Goal: Book appointment/travel/reservation

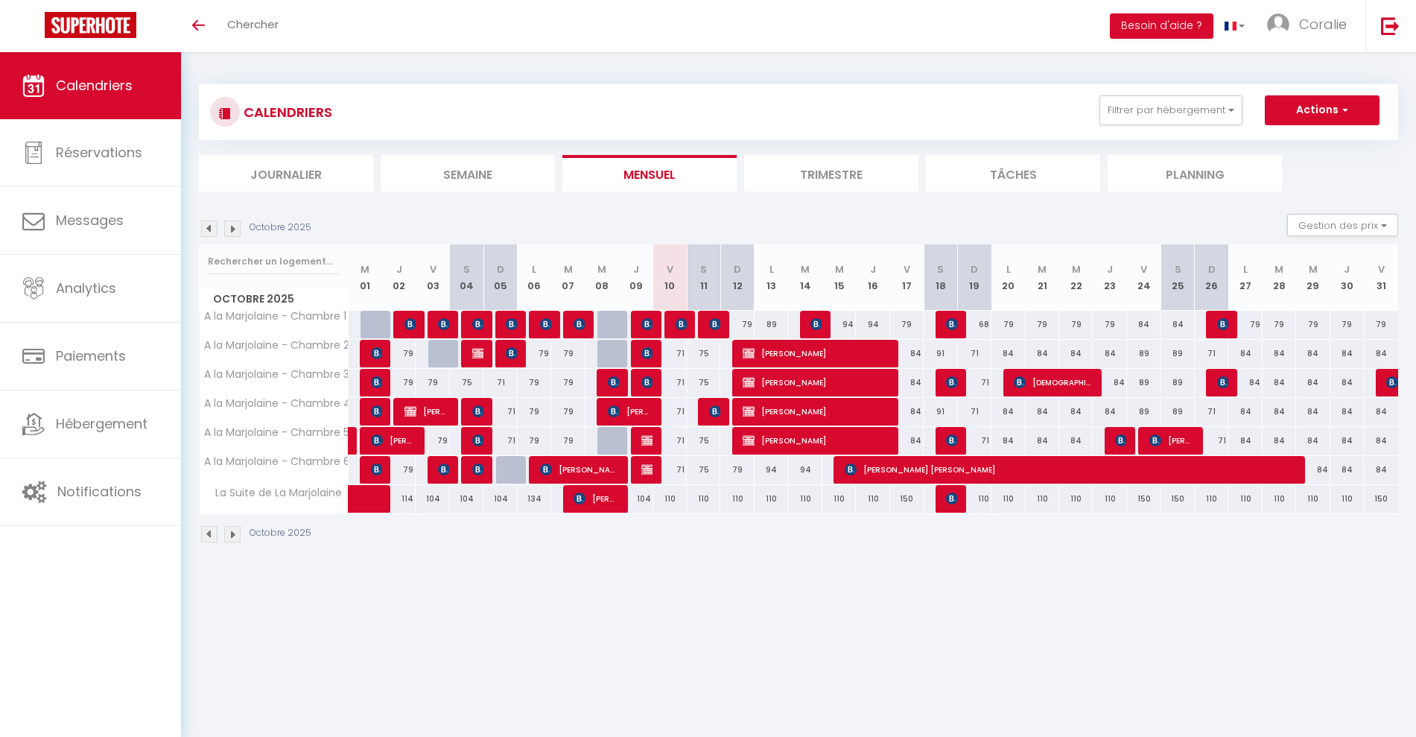
click at [777, 501] on div "110" at bounding box center [771, 499] width 34 height 28
type input "110"
type input "Lun 13 Octobre 2025"
type input "[DATE] Octobre 2025"
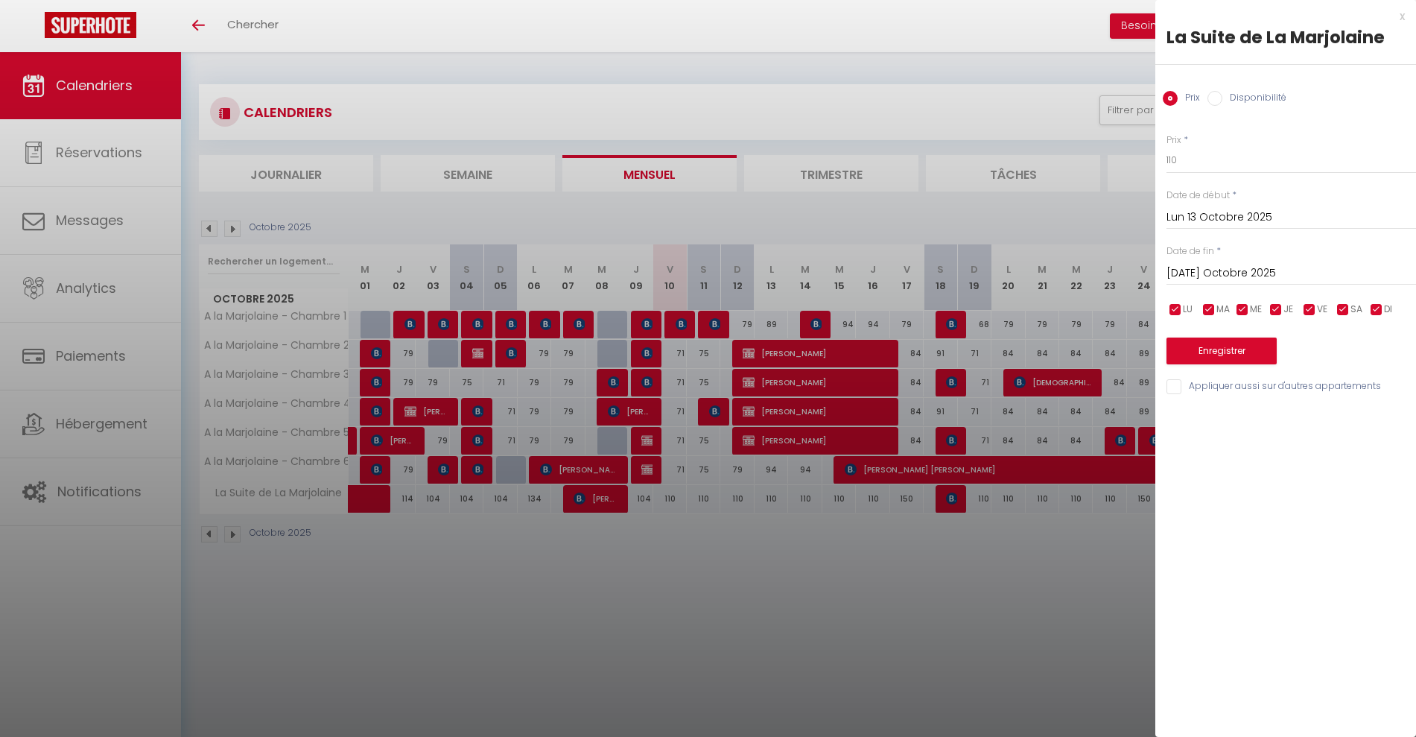
click at [1029, 355] on div at bounding box center [708, 368] width 1416 height 737
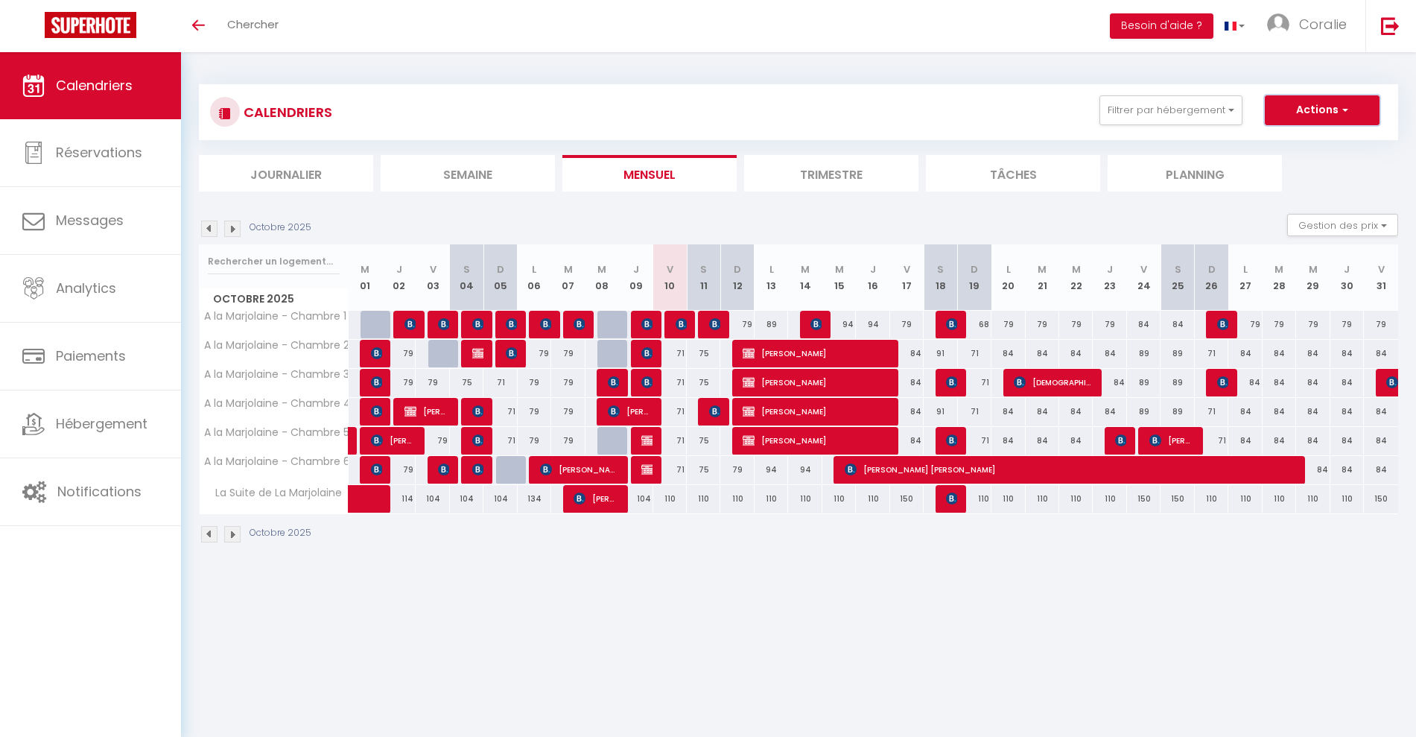
click at [1299, 110] on button "Actions" at bounding box center [1322, 110] width 115 height 30
click at [1293, 141] on link "Nouvelle réservation" at bounding box center [1307, 144] width 130 height 22
select select
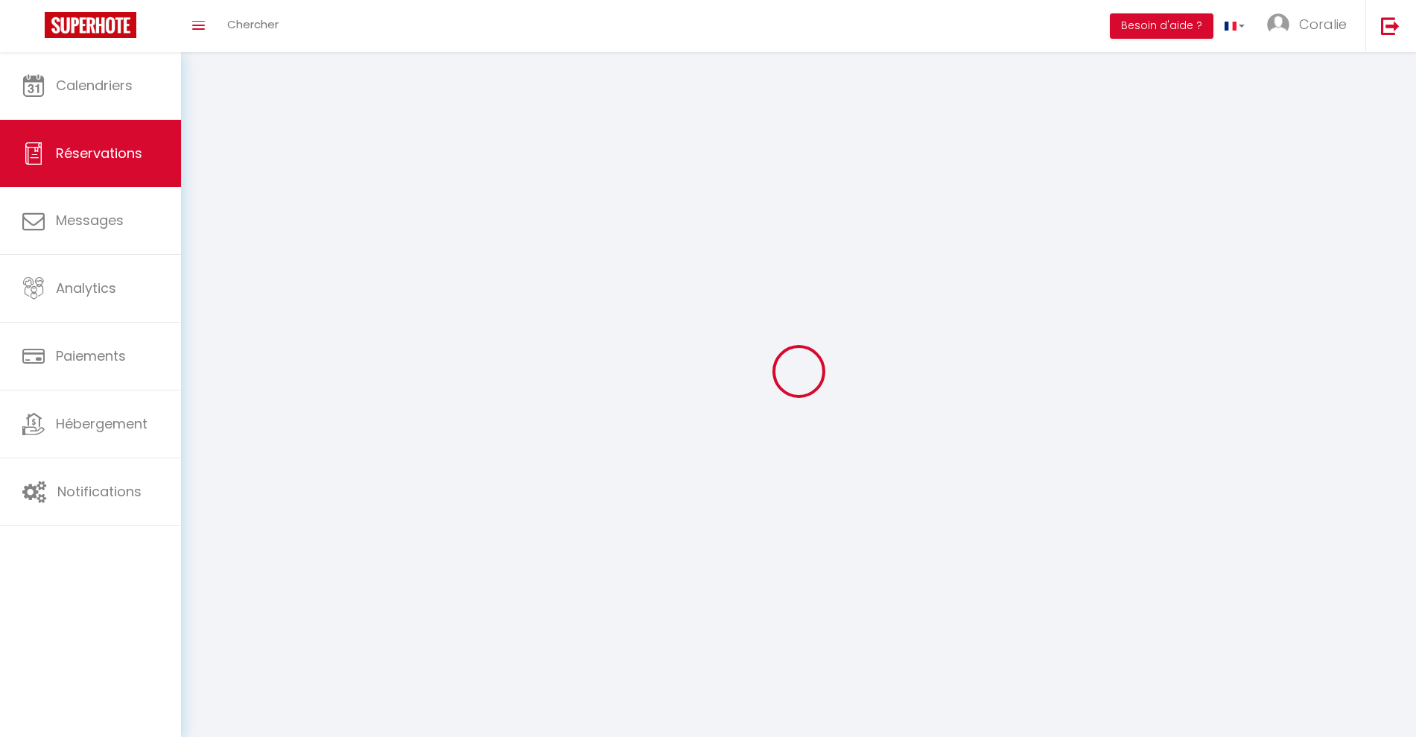
select select
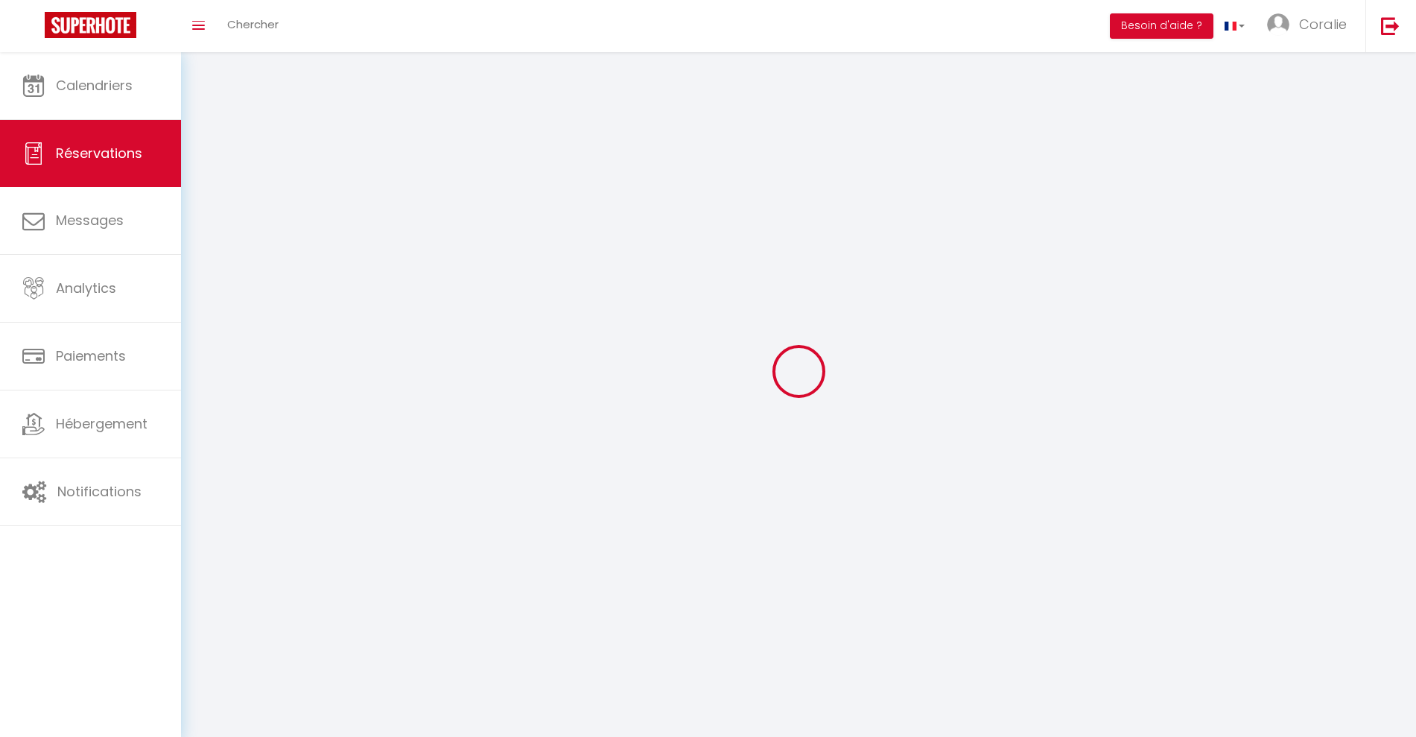
select select
checkbox input "false"
select select
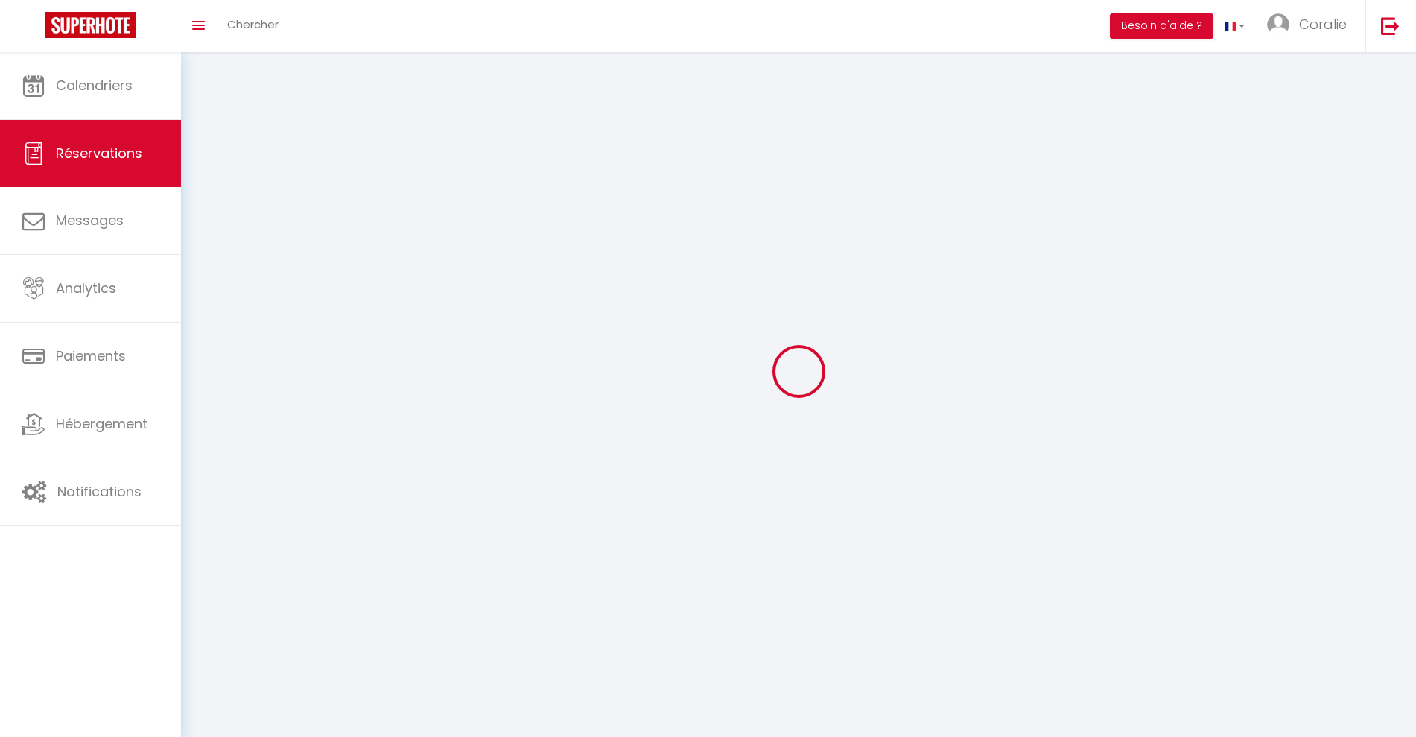
select select
checkbox input "false"
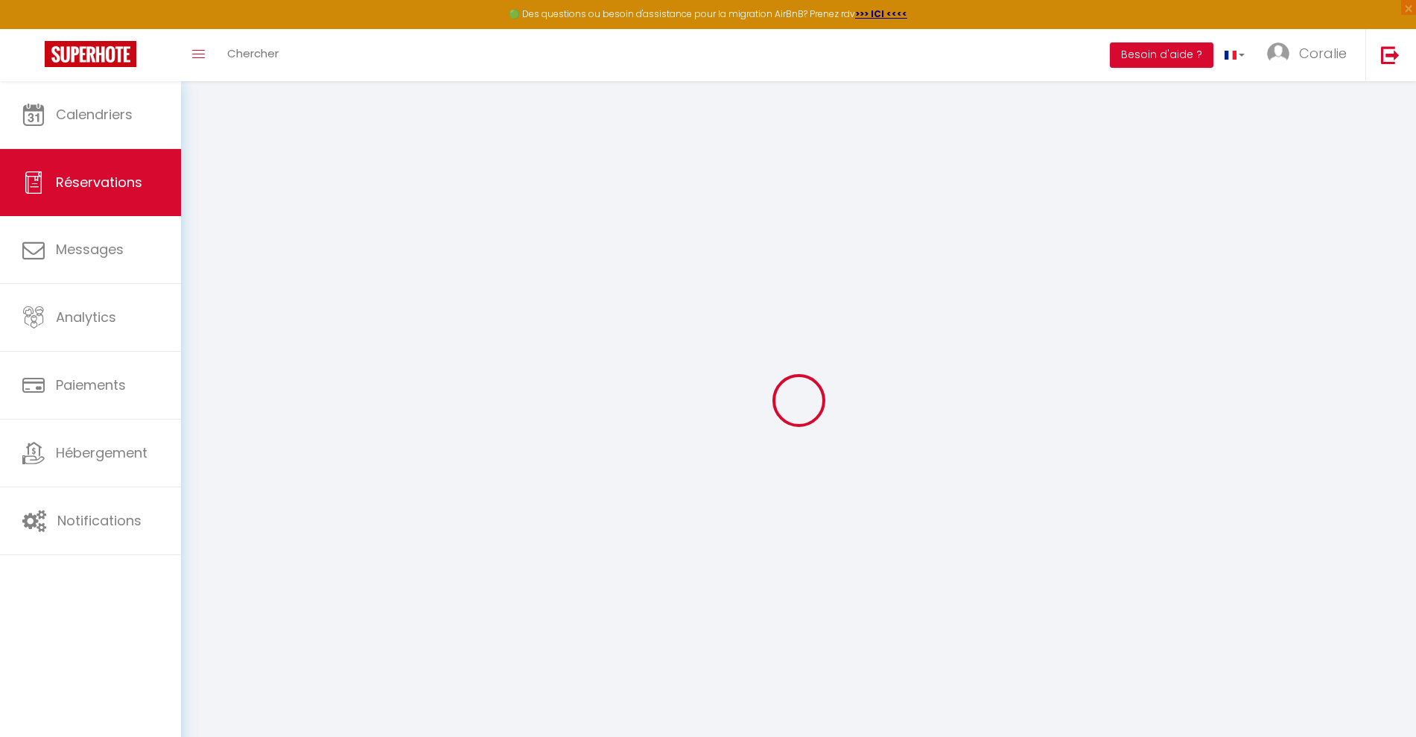
select select
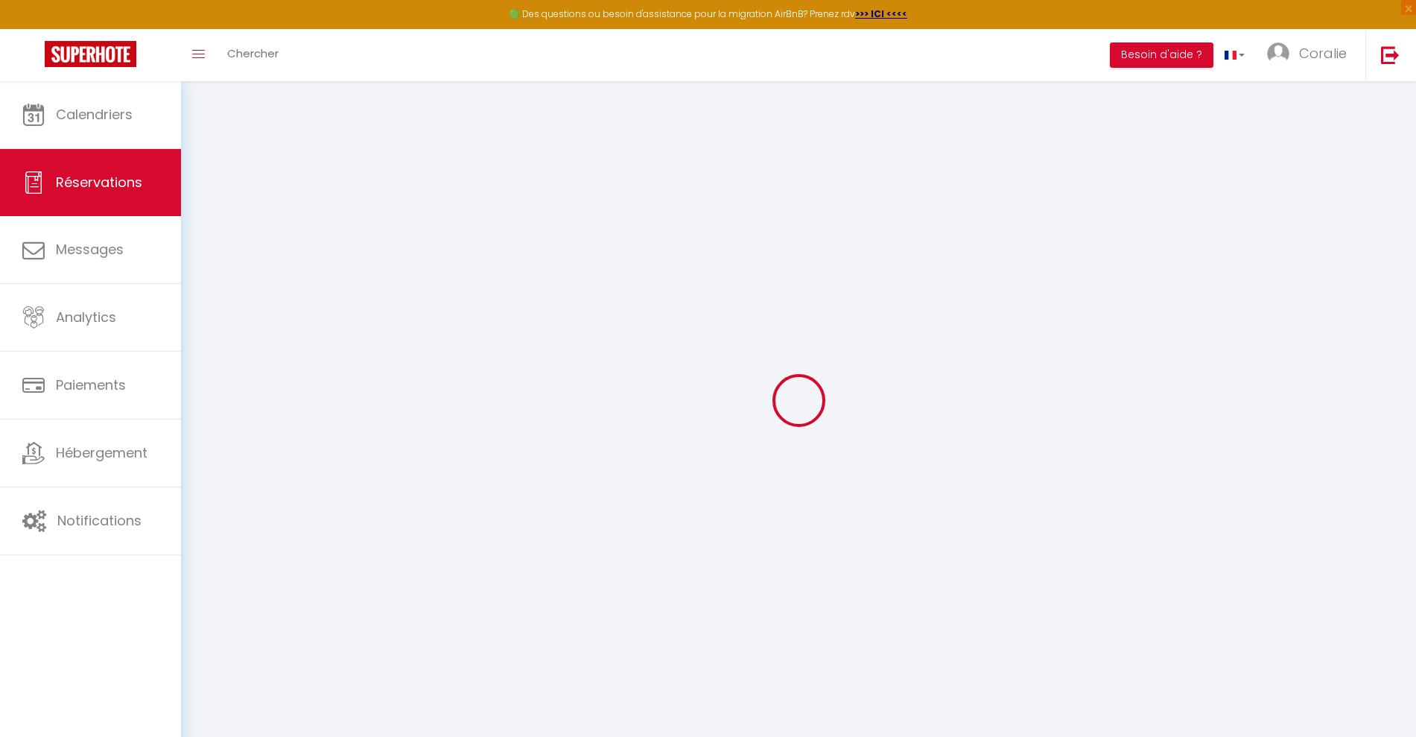
select select
checkbox input "false"
select select
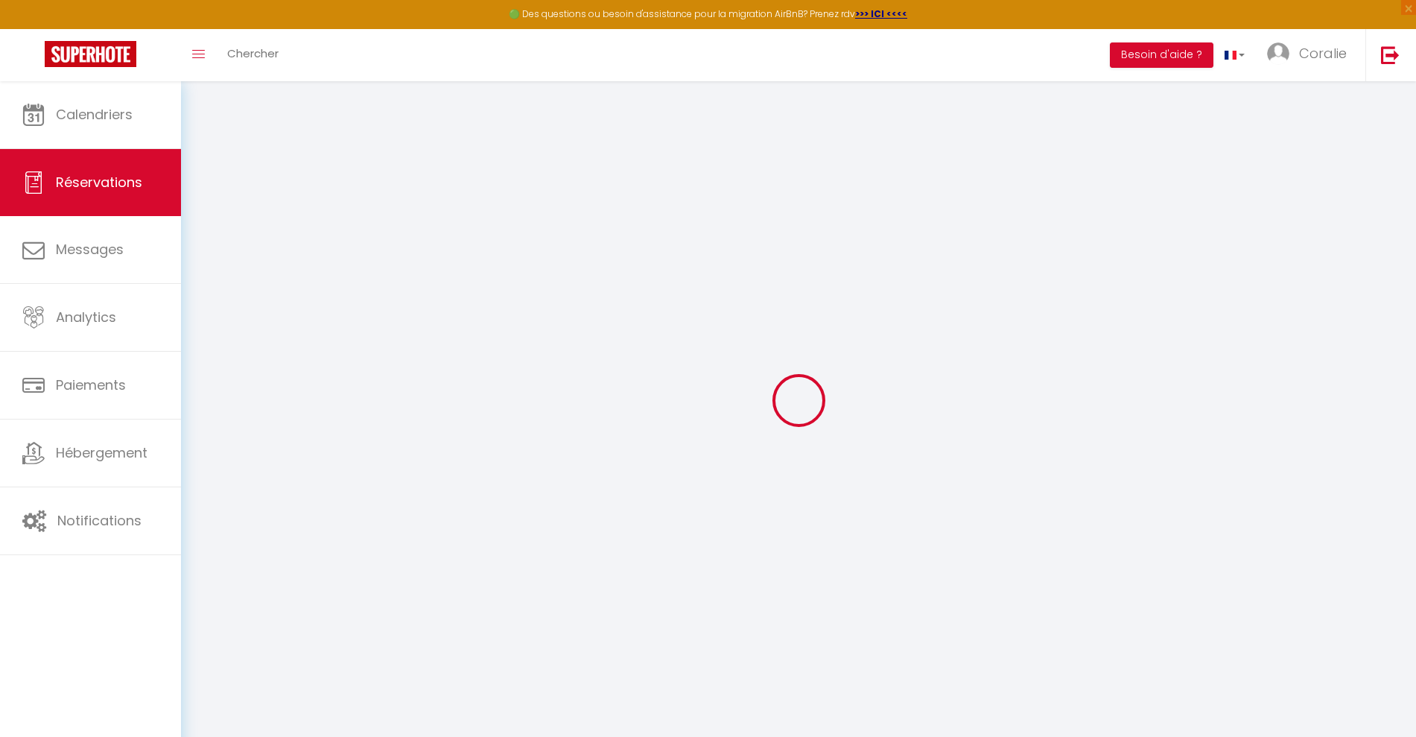
select select
checkbox input "false"
select select
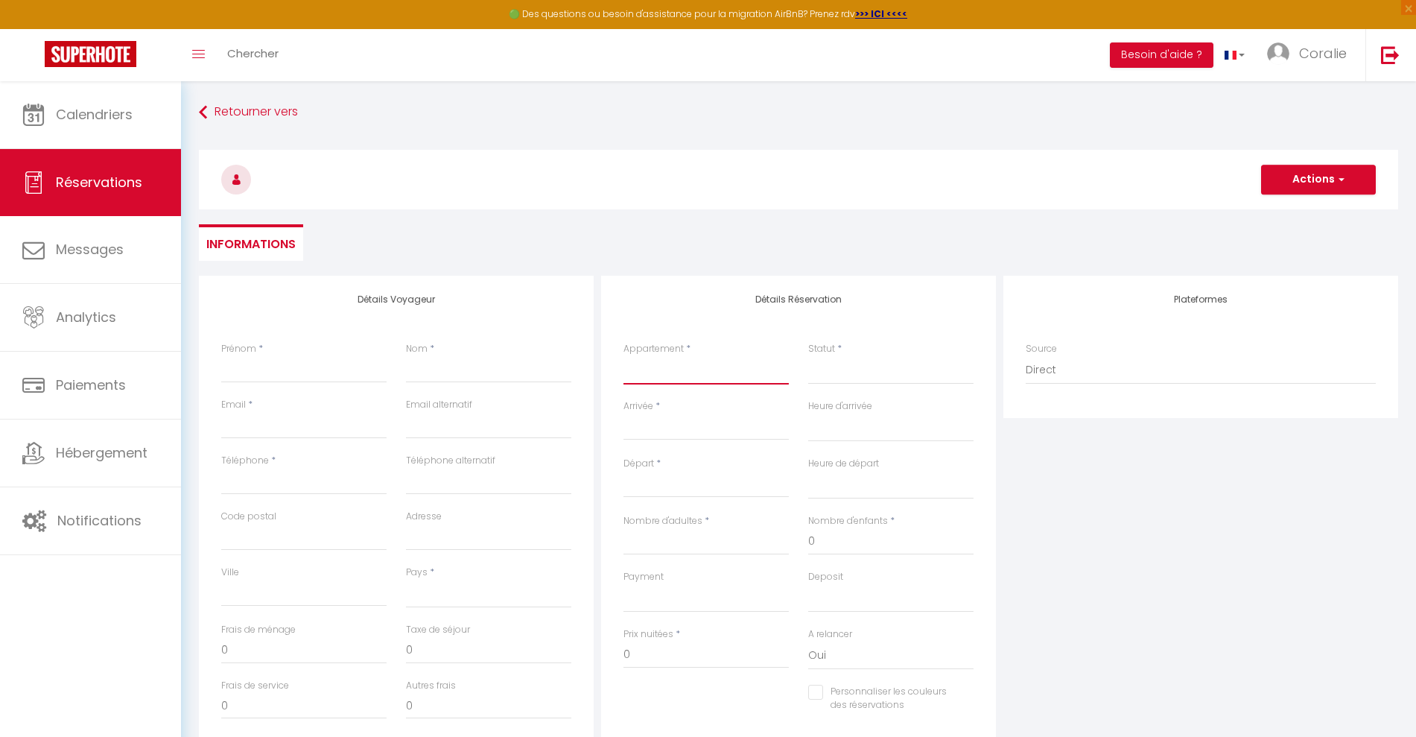
click at [701, 375] on select "A la Marjolaine - Chambre 1 A la Marjolaine - Chambre 2 A la Marjolaine - Chamb…" at bounding box center [705, 370] width 165 height 28
select select "66850"
click at [623, 356] on select "A la Marjolaine - Chambre 1 A la Marjolaine - Chambre 2 A la Marjolaine - Chamb…" at bounding box center [705, 370] width 165 height 28
select select
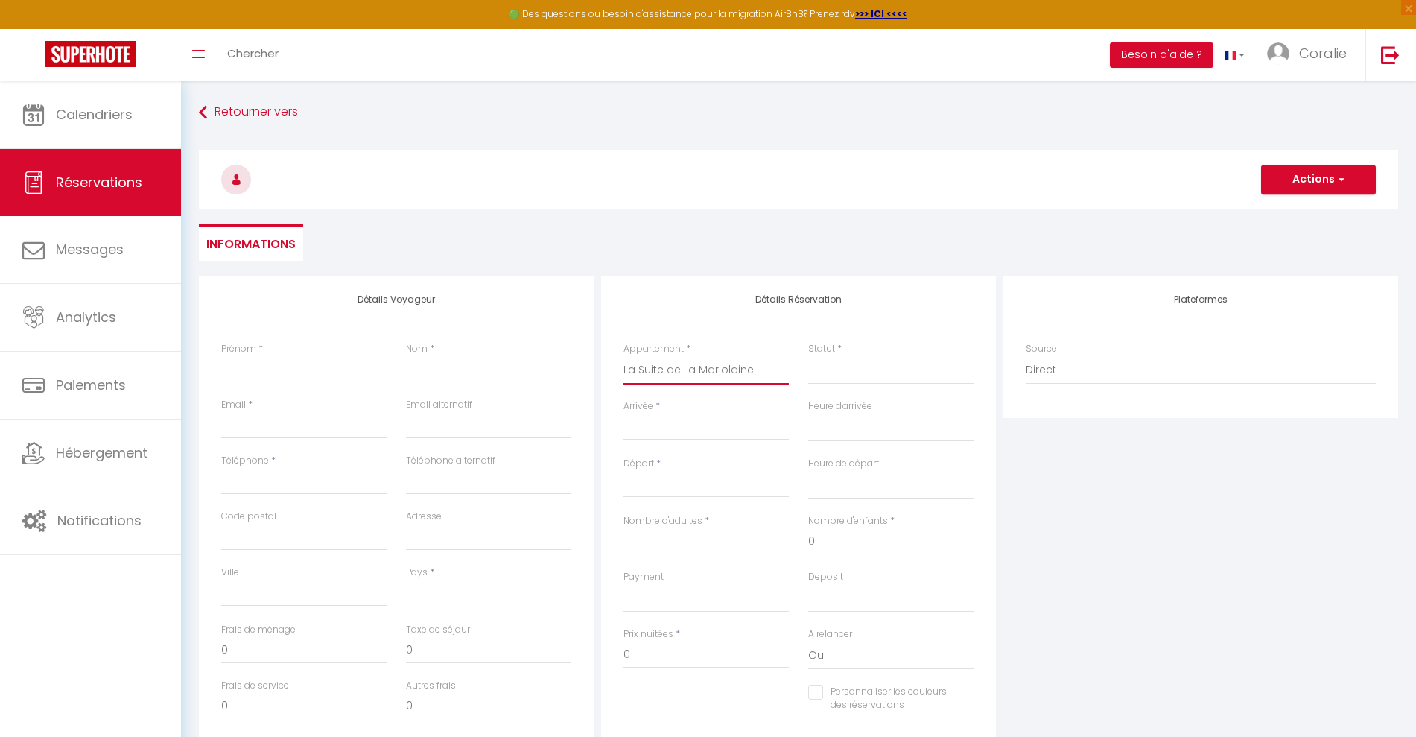
select select
checkbox input "false"
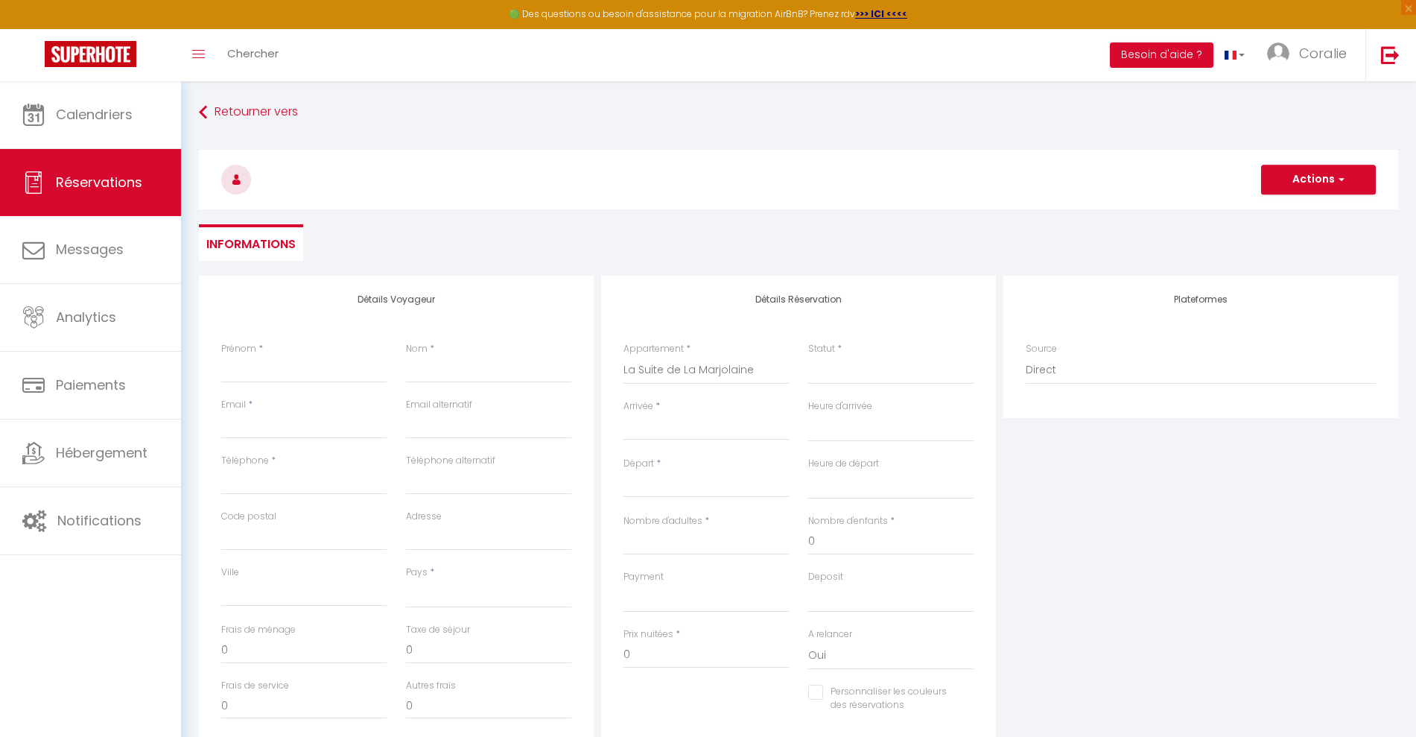
select select
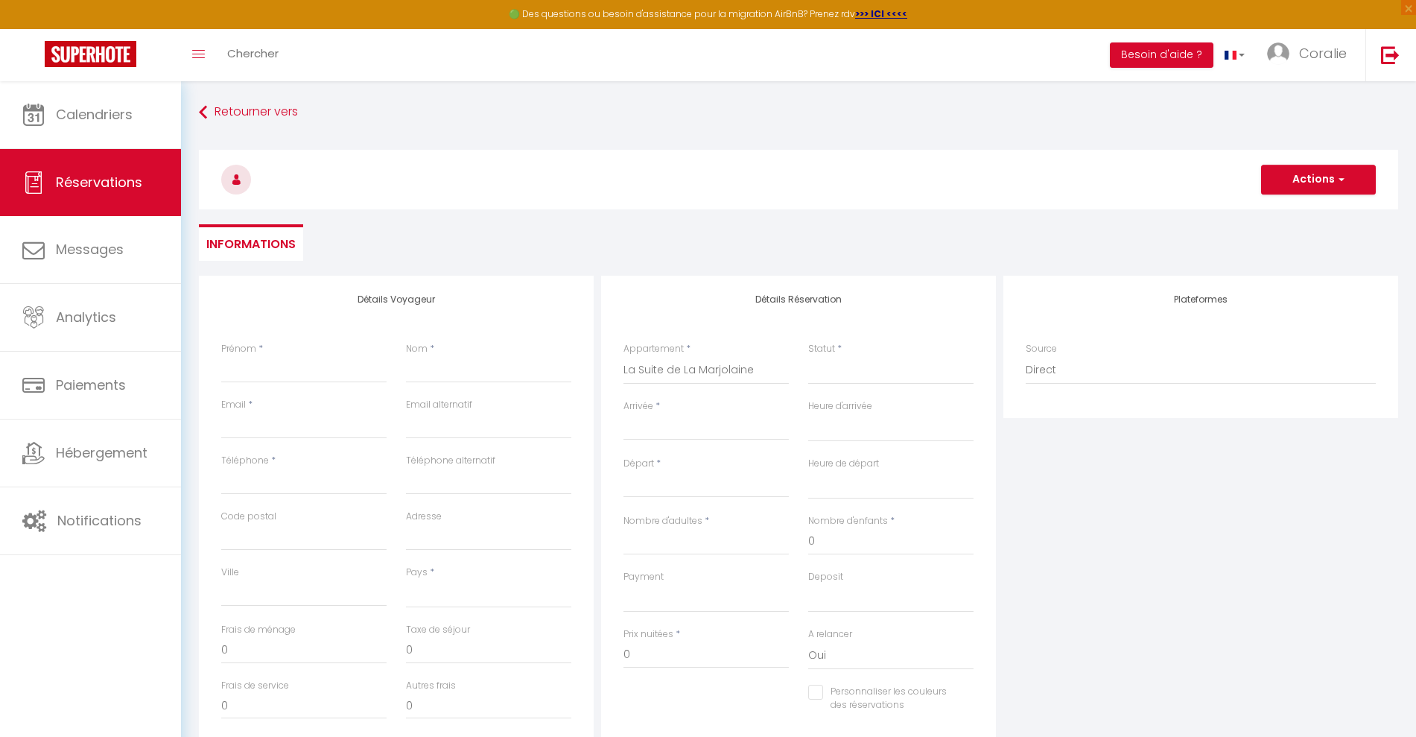
select select
checkbox input "false"
click at [331, 369] on input "Prénom" at bounding box center [303, 369] width 165 height 27
click at [436, 373] on input "Nom" at bounding box center [488, 369] width 165 height 27
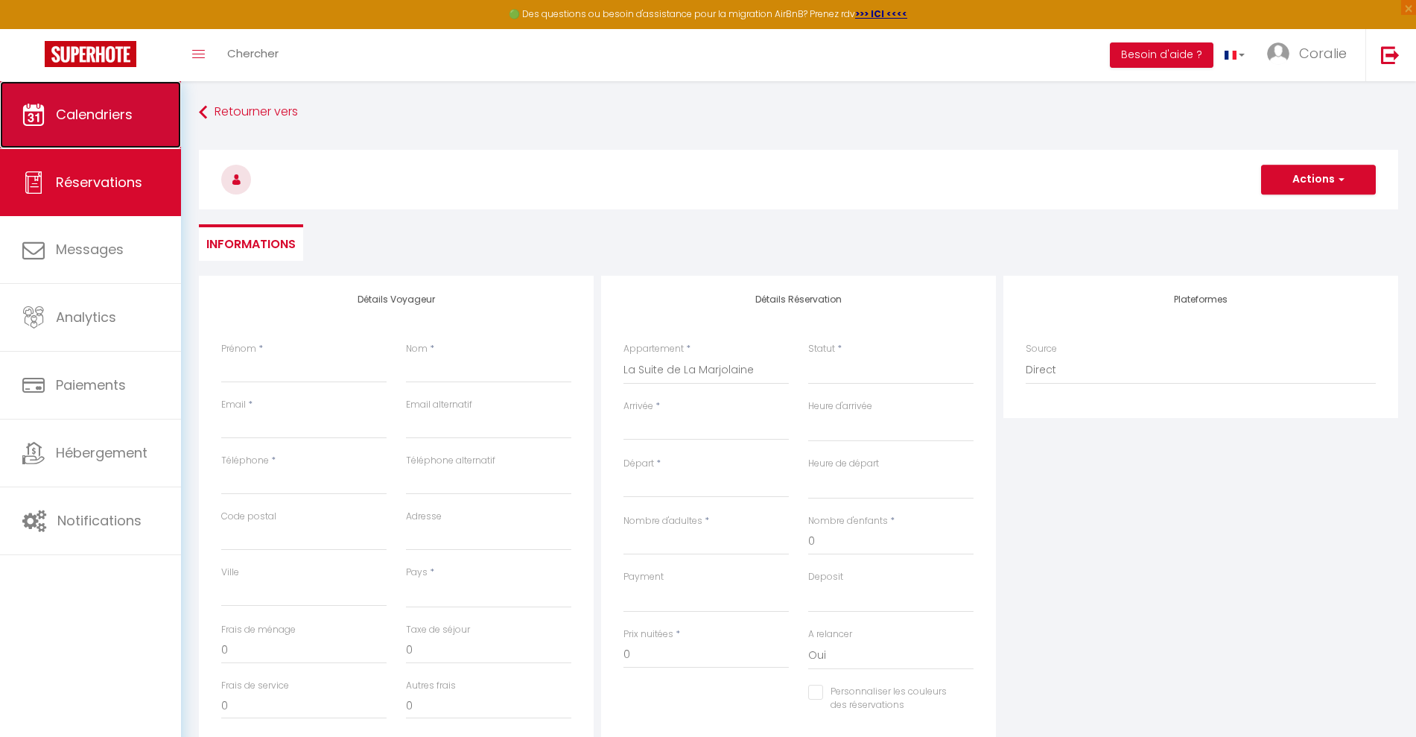
click at [98, 127] on link "Calendriers" at bounding box center [90, 114] width 181 height 67
